Goal: Task Accomplishment & Management: Complete application form

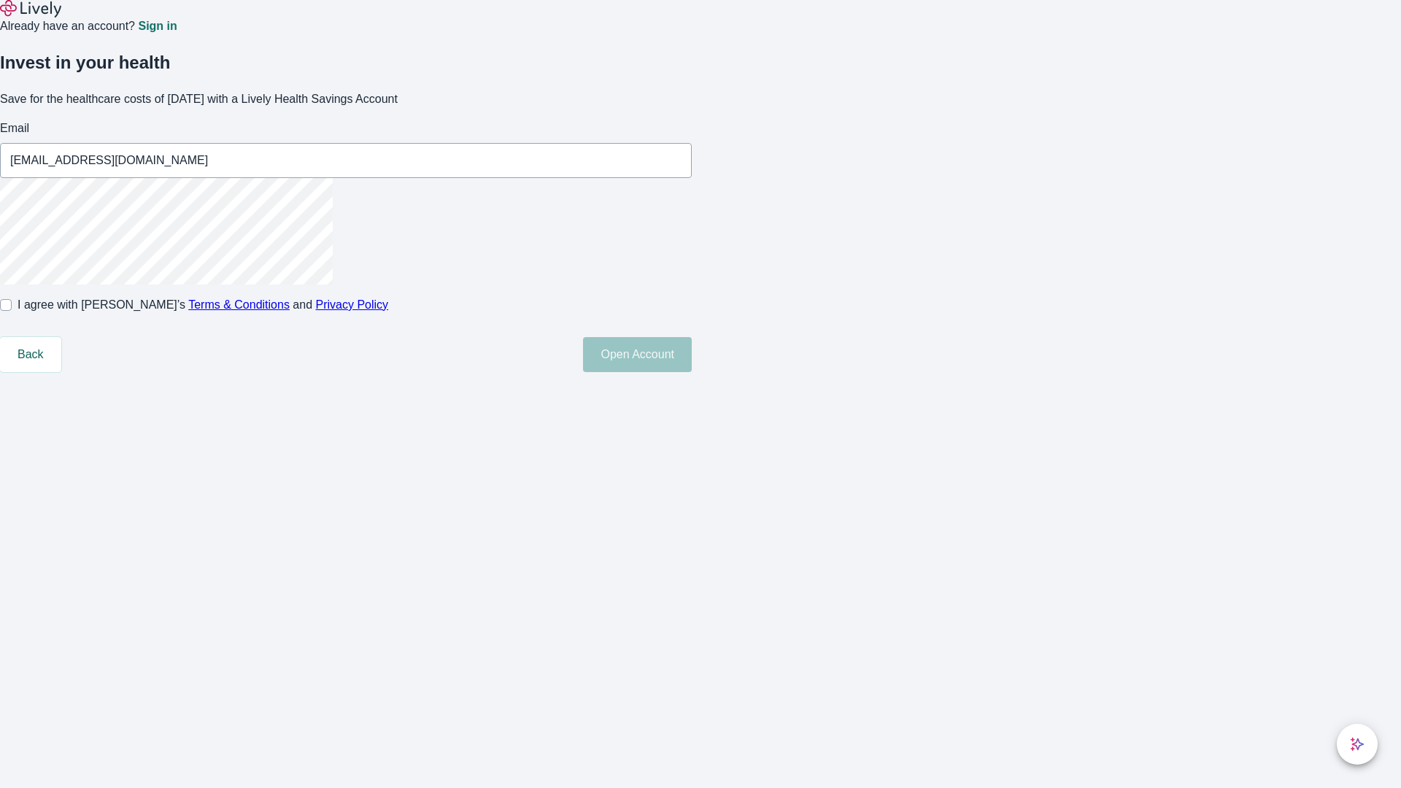
click at [12, 311] on input "I agree with Lively’s Terms & Conditions and Privacy Policy" at bounding box center [6, 305] width 12 height 12
checkbox input "true"
click at [692, 372] on button "Open Account" at bounding box center [637, 354] width 109 height 35
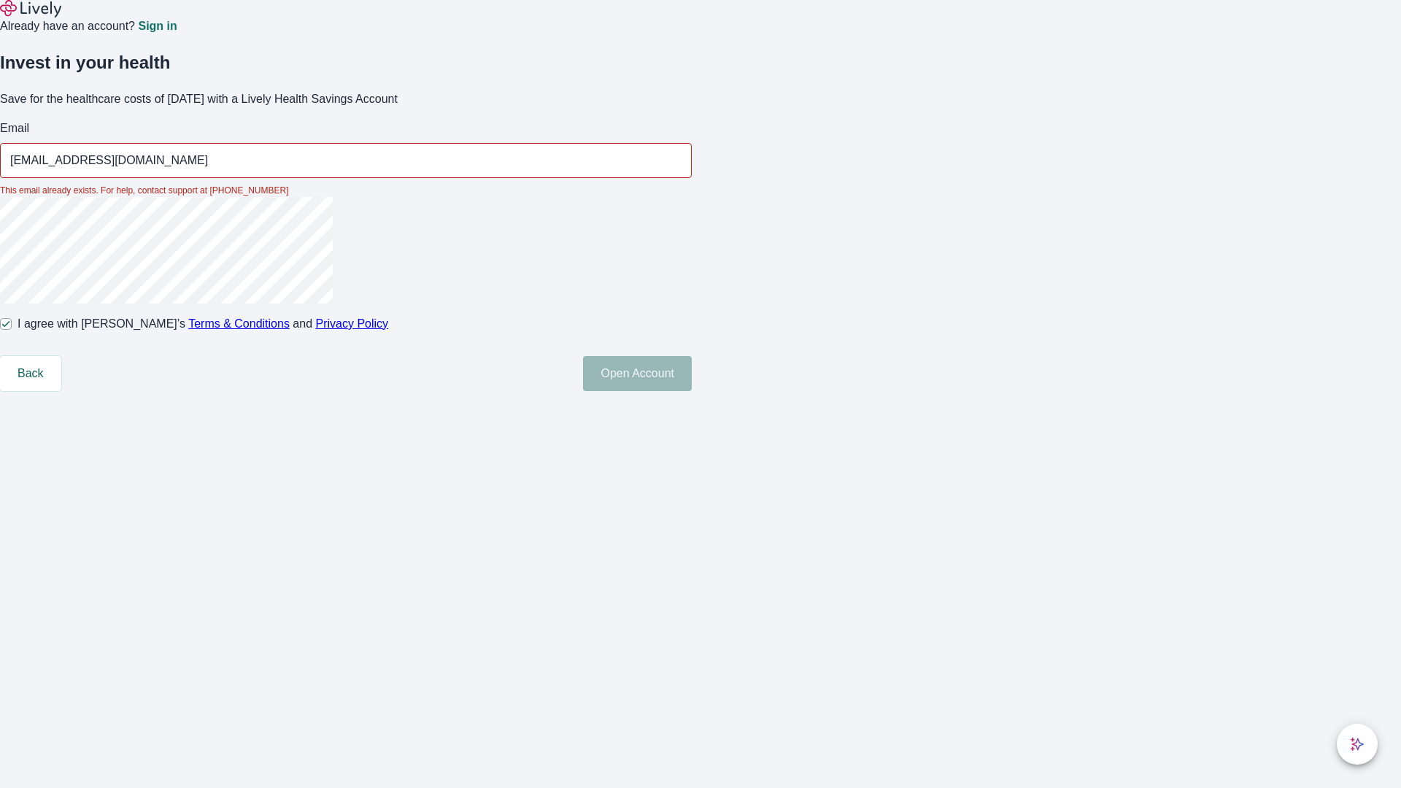
type input "[EMAIL_ADDRESS][DOMAIN_NAME]"
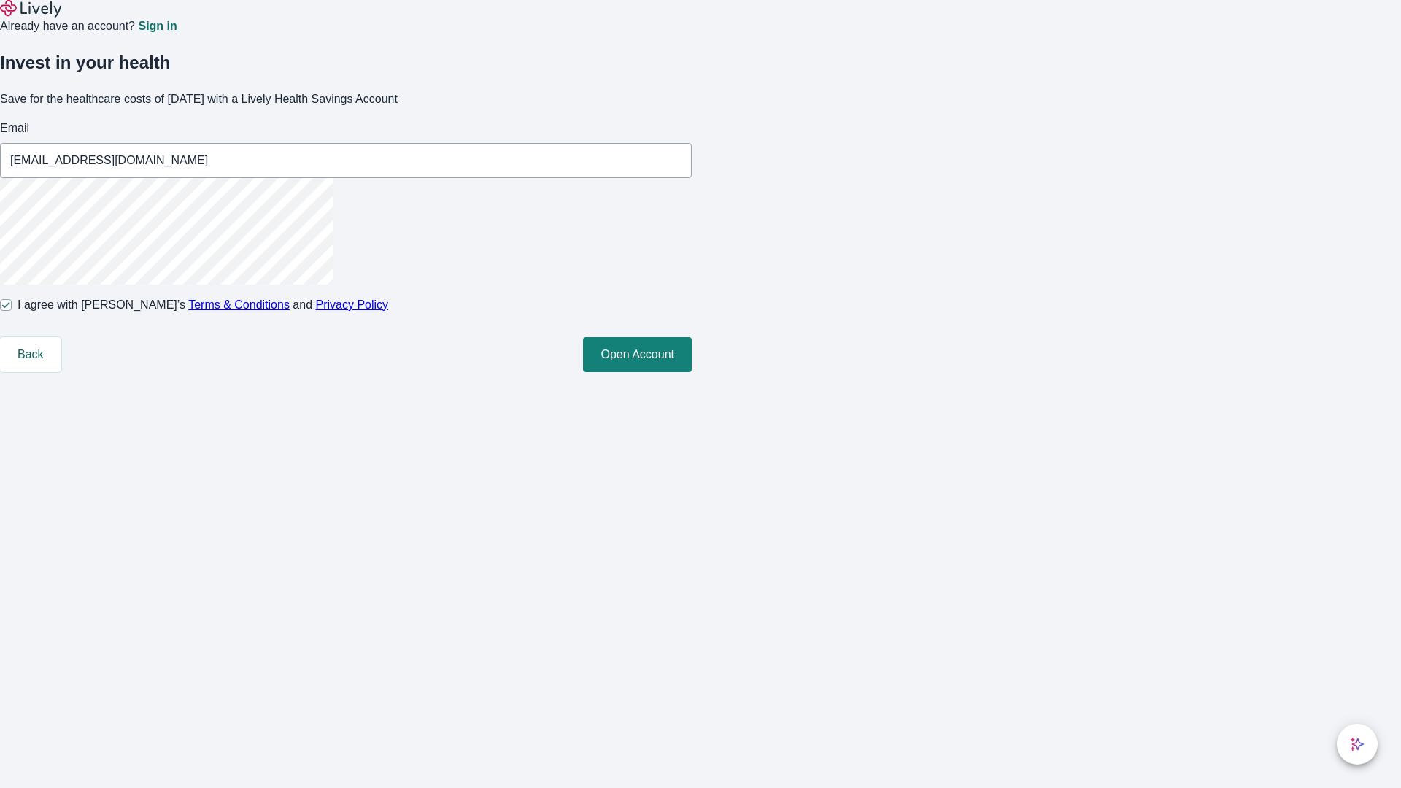
click at [12, 311] on input "I agree with Lively’s Terms & Conditions and Privacy Policy" at bounding box center [6, 305] width 12 height 12
checkbox input "false"
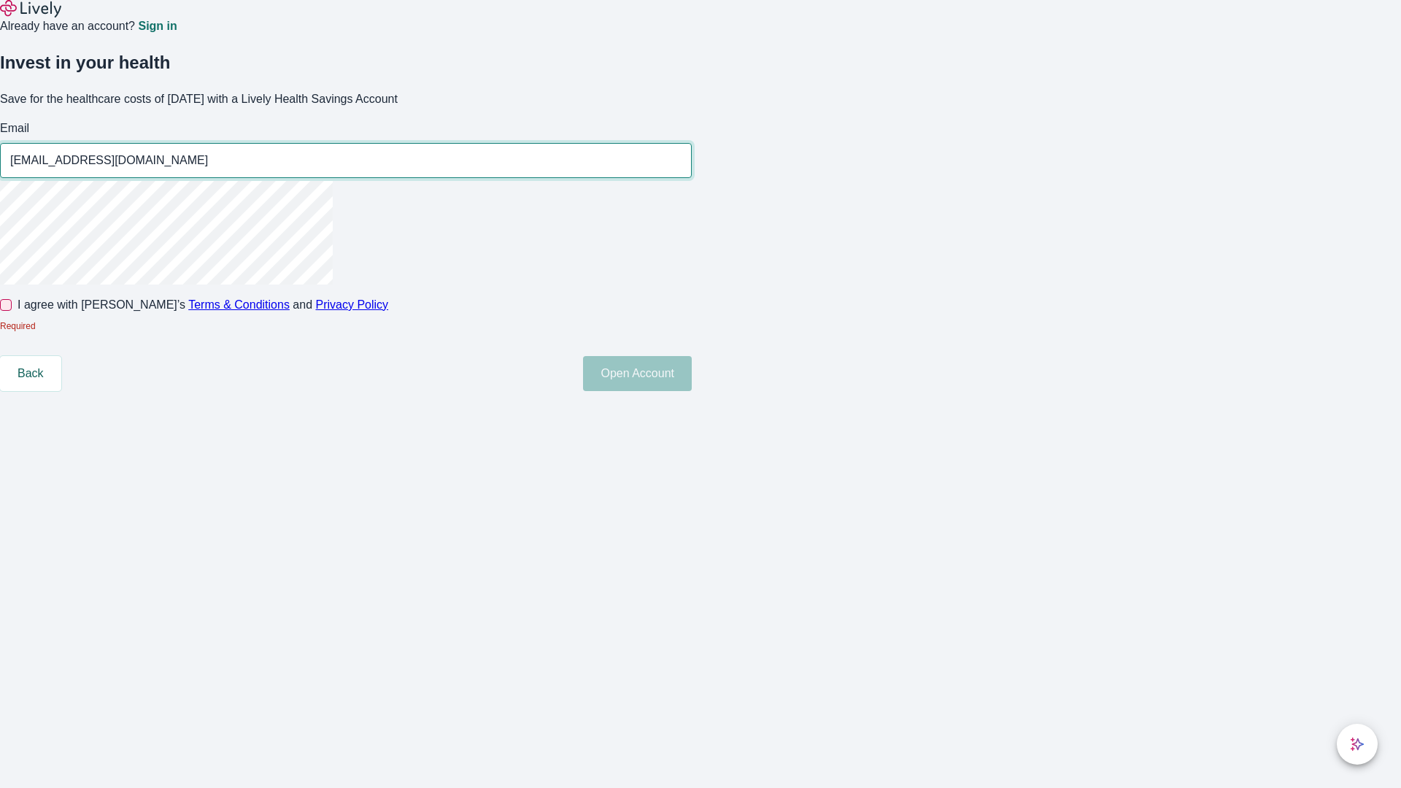
type input "[EMAIL_ADDRESS][DOMAIN_NAME]"
click at [12, 311] on input "I agree with Lively’s Terms & Conditions and Privacy Policy" at bounding box center [6, 305] width 12 height 12
checkbox input "true"
click at [692, 391] on button "Open Account" at bounding box center [637, 373] width 109 height 35
